Goal: Complete application form: Fill out and submit a form for a specific purpose

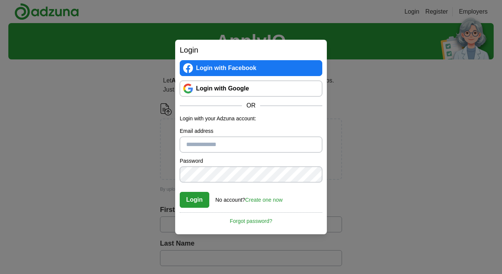
click at [247, 89] on link "Login with Google" at bounding box center [251, 89] width 142 height 16
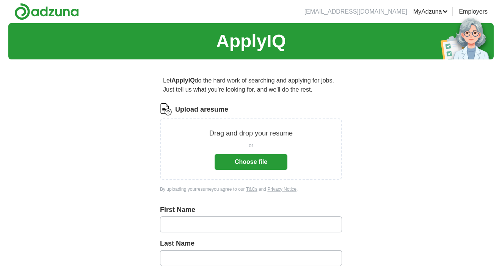
scroll to position [68, 0]
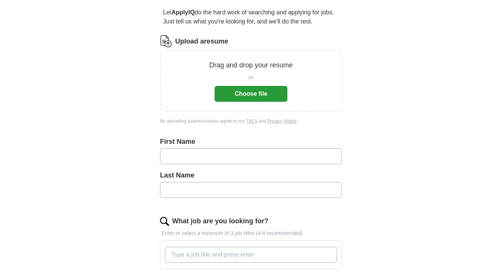
click at [260, 92] on button "Choose file" at bounding box center [250, 94] width 73 height 16
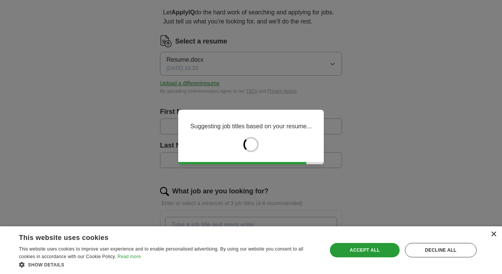
type input "***"
type input "*******"
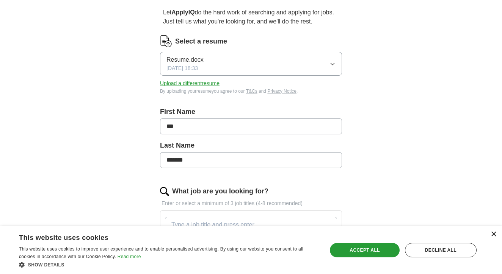
click at [493, 237] on div "×" at bounding box center [493, 235] width 6 height 6
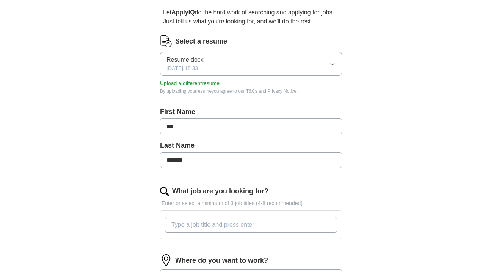
click at [293, 134] on div "First Name ***" at bounding box center [251, 124] width 182 height 34
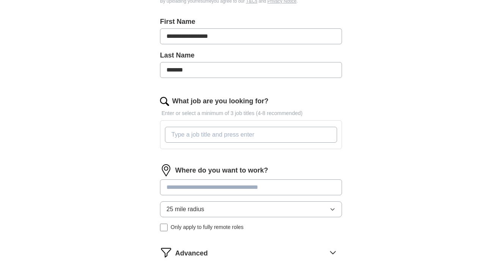
scroll to position [180, 0]
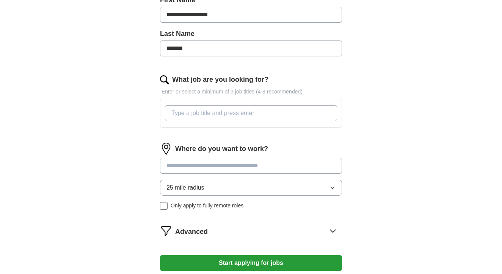
type input "**********"
type input "software engineer"
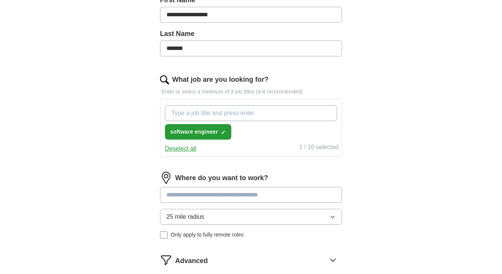
paste input "Data Analyst"
type input "Data Analyst"
paste input "Business Analyst"
type input "Business Analyst"
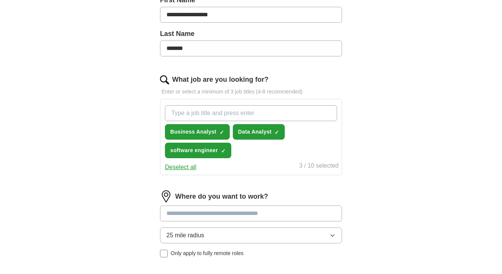
paste input "Operations / Supply Chain Analyst"
type input "Operations / Supply Chain Analyst"
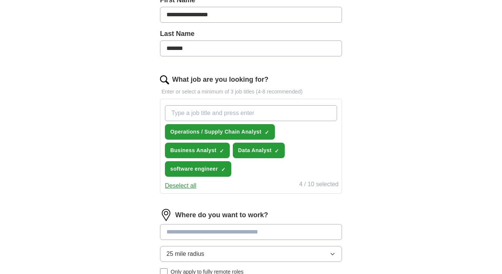
paste input "ERP / SAP Consultant"
type input "ERP / SAP Consultant"
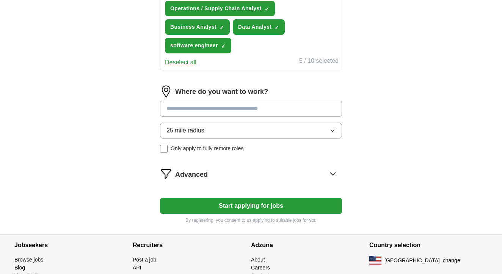
scroll to position [327, 0]
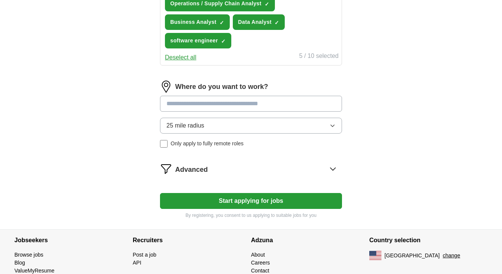
click at [247, 105] on input at bounding box center [251, 104] width 182 height 16
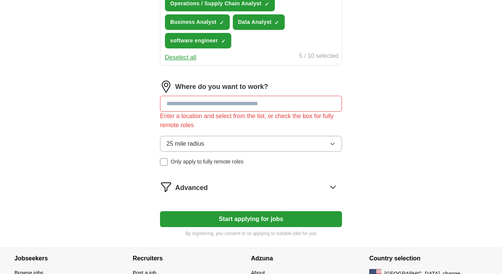
click at [256, 119] on div "Where do you want to work? Enter a location and select from the list, or check …" at bounding box center [251, 126] width 182 height 91
click at [263, 152] on button "25 mile radius" at bounding box center [251, 144] width 182 height 16
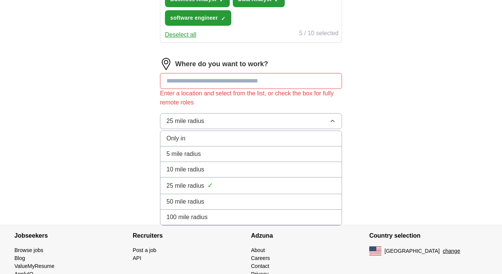
scroll to position [361, 0]
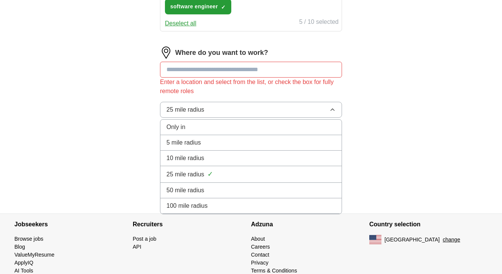
click at [256, 211] on li "100 mile radius" at bounding box center [250, 207] width 181 height 16
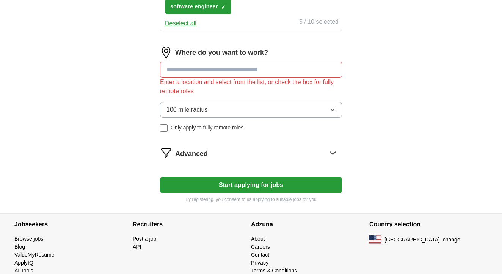
click at [214, 75] on input at bounding box center [251, 70] width 182 height 16
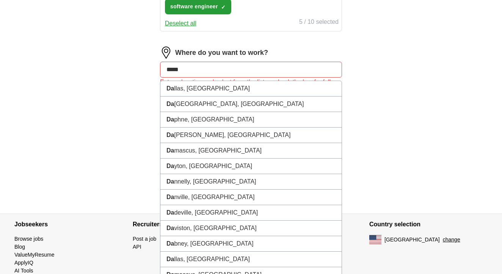
type input "******"
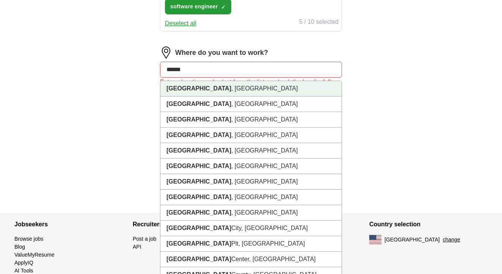
click at [216, 87] on li "Dallas , TX" at bounding box center [250, 89] width 181 height 16
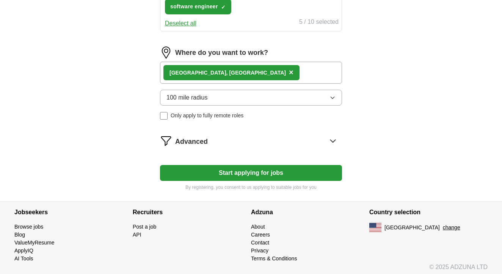
click at [269, 174] on button "Start applying for jobs" at bounding box center [251, 173] width 182 height 16
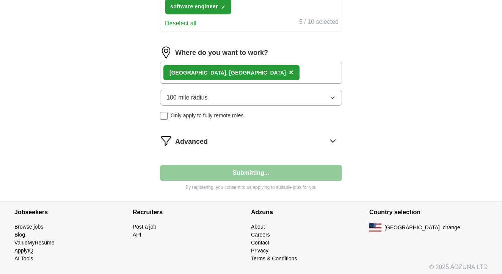
select select "**"
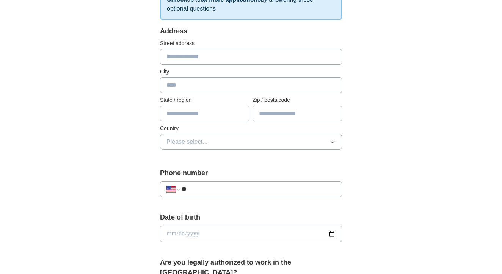
scroll to position [88, 0]
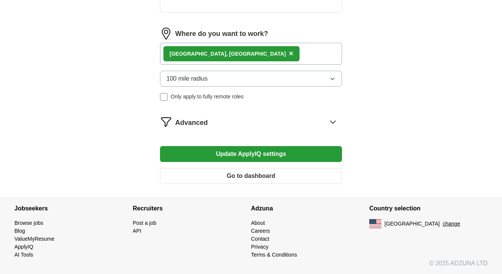
scroll to position [338, 0]
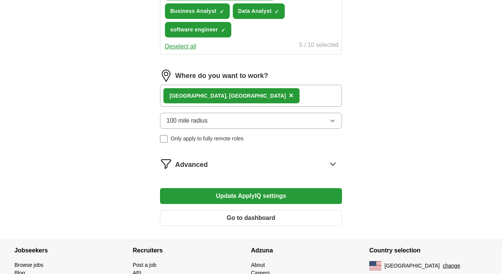
click at [335, 166] on icon at bounding box center [333, 164] width 12 height 12
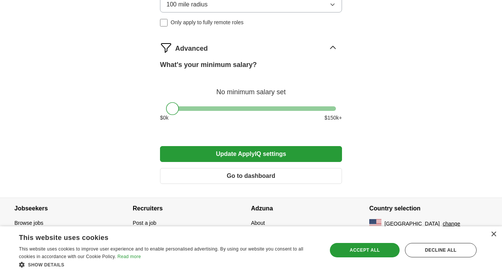
scroll to position [454, 0]
click at [333, 157] on button "Update ApplyIQ settings" at bounding box center [251, 154] width 182 height 16
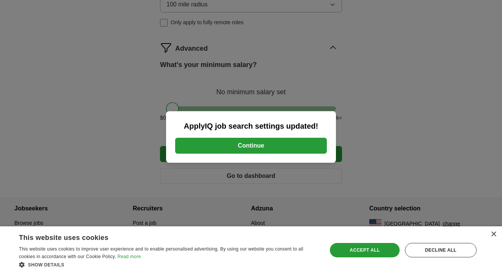
click at [307, 146] on button "Continue" at bounding box center [251, 146] width 152 height 16
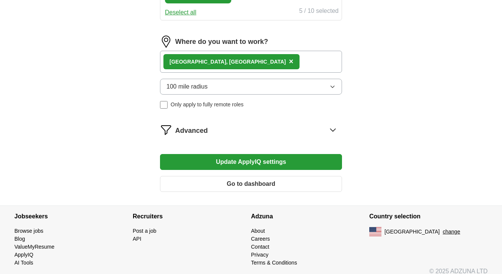
scroll to position [371, 0]
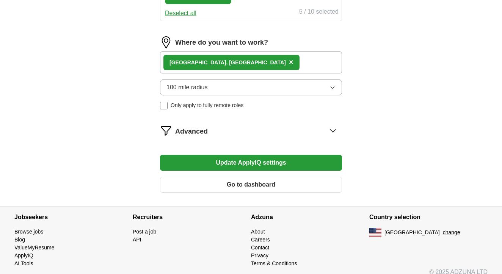
click at [215, 184] on button "Go to dashboard" at bounding box center [251, 185] width 182 height 16
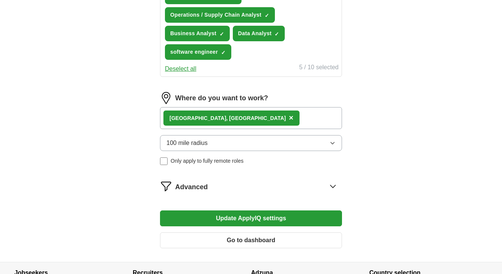
scroll to position [347, 0]
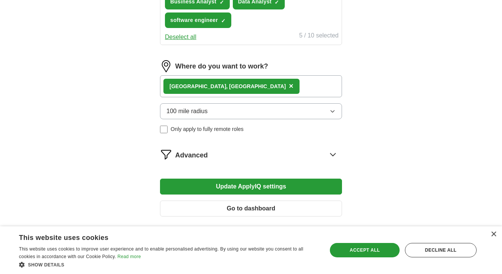
click at [336, 155] on icon at bounding box center [333, 155] width 12 height 12
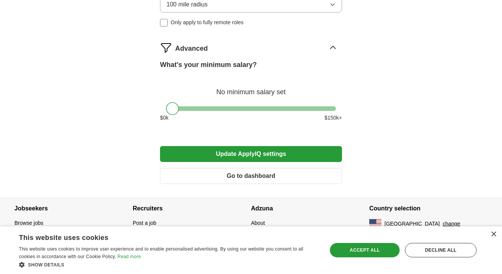
scroll to position [454, 0]
click at [485, 235] on div "× This website uses cookies This website uses cookies to improve user experienc…" at bounding box center [251, 251] width 502 height 48
click at [491, 235] on div "×" at bounding box center [493, 235] width 6 height 6
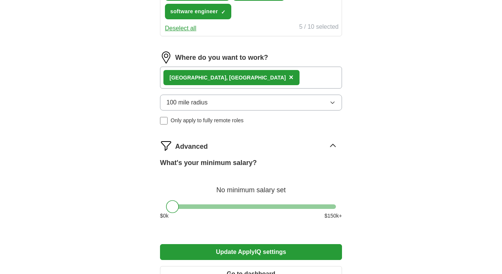
scroll to position [406, 0]
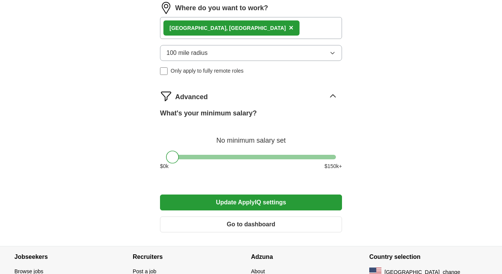
click at [274, 32] on div "[GEOGRAPHIC_DATA], [GEOGRAPHIC_DATA] ×" at bounding box center [251, 28] width 182 height 22
click at [254, 24] on div "[GEOGRAPHIC_DATA], [GEOGRAPHIC_DATA] ×" at bounding box center [251, 28] width 182 height 22
click at [289, 30] on div "[GEOGRAPHIC_DATA], [GEOGRAPHIC_DATA] ×" at bounding box center [251, 28] width 182 height 22
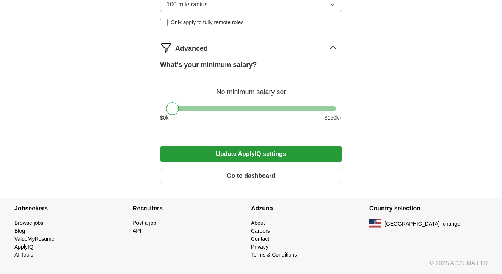
scroll to position [454, 0]
click at [286, 158] on button "Update ApplyIQ settings" at bounding box center [251, 154] width 182 height 16
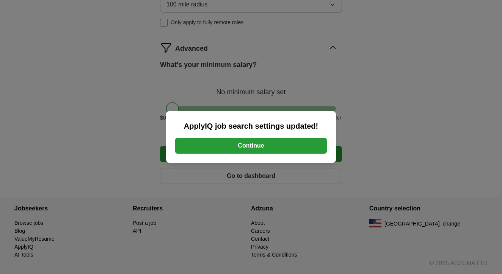
click at [291, 150] on button "Continue" at bounding box center [251, 146] width 152 height 16
